Goal: Transaction & Acquisition: Purchase product/service

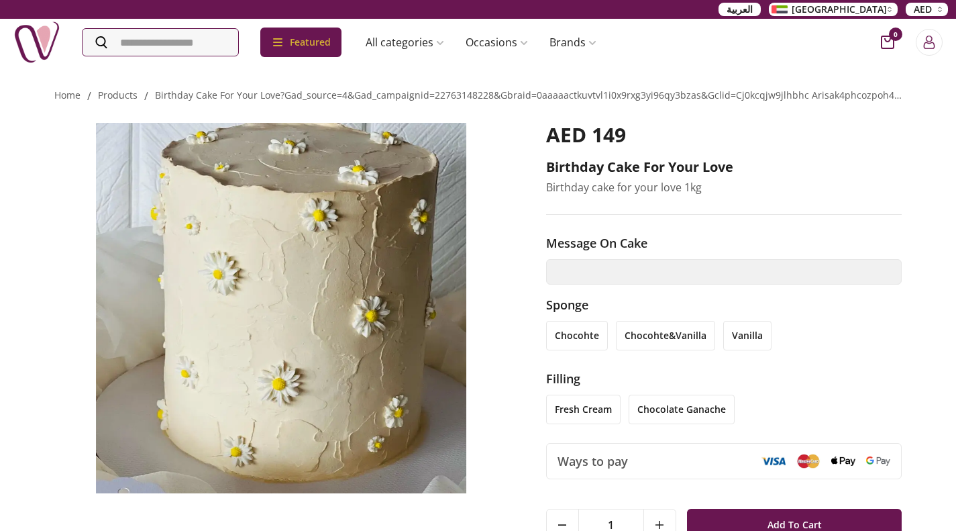
click at [836, 191] on p "Birthday cake for your love 1kg" at bounding box center [724, 187] width 356 height 16
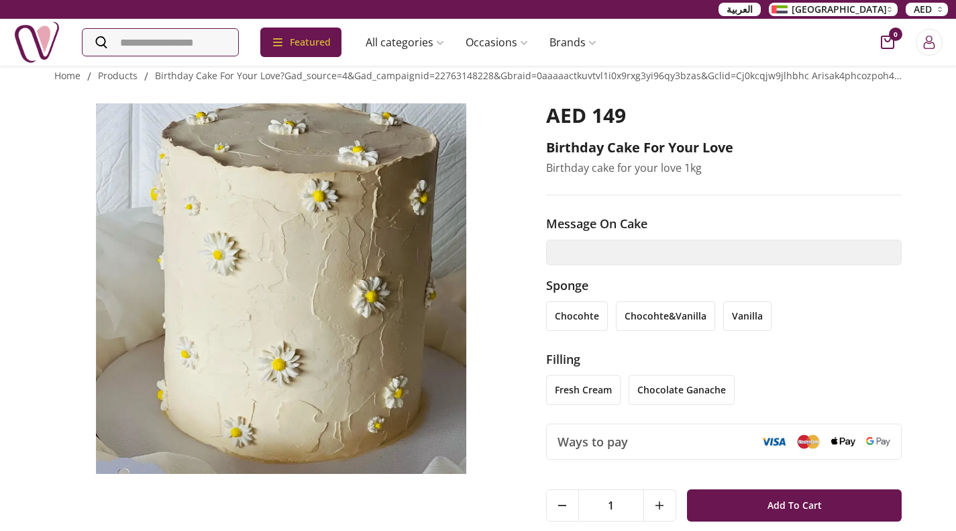
click at [115, 76] on link "products" at bounding box center [118, 75] width 40 height 13
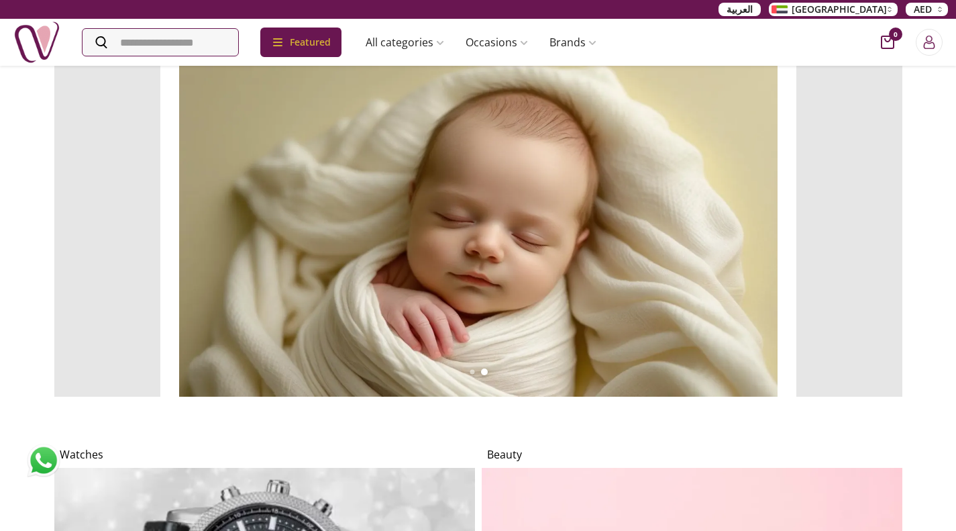
scroll to position [865, 0]
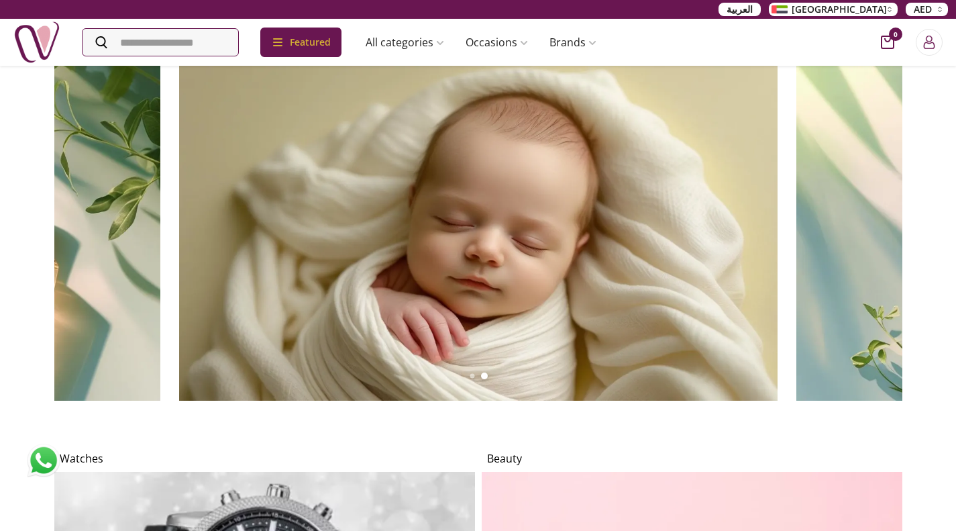
click at [502, 283] on img at bounding box center [478, 231] width 598 height 338
